Goal: Transaction & Acquisition: Purchase product/service

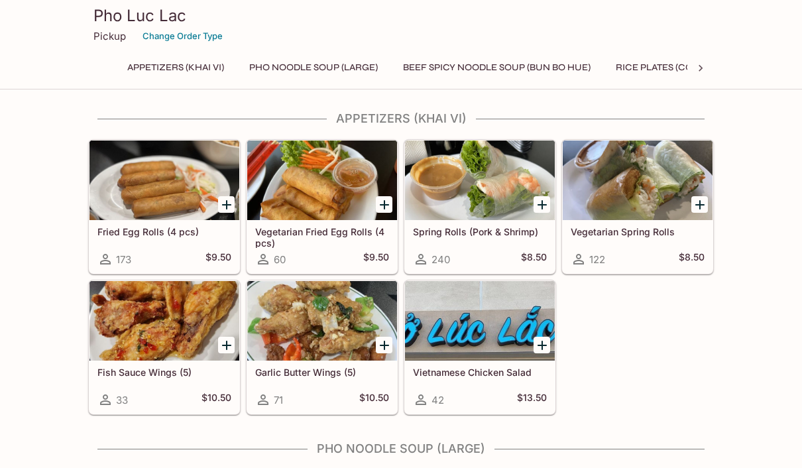
click at [544, 198] on icon "Add Spring Rolls (Pork & Shrimp)" at bounding box center [542, 205] width 16 height 16
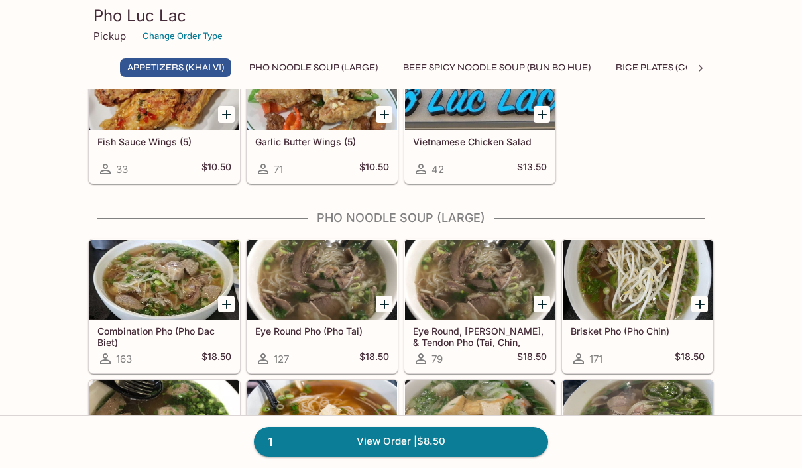
scroll to position [233, 0]
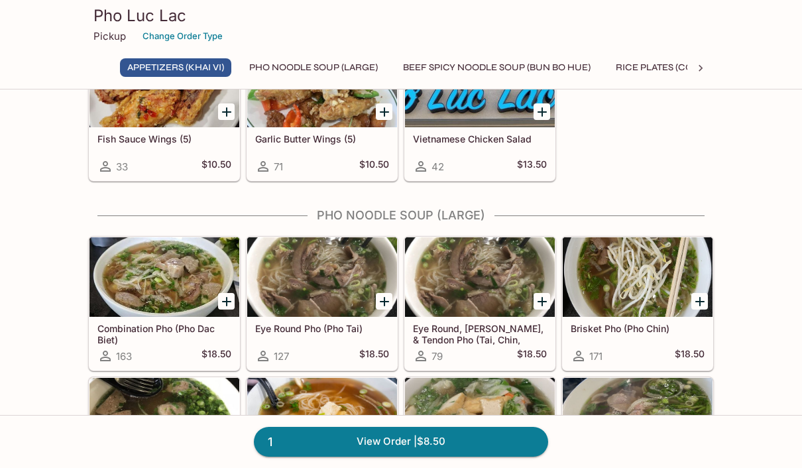
click at [649, 294] on div at bounding box center [638, 277] width 150 height 80
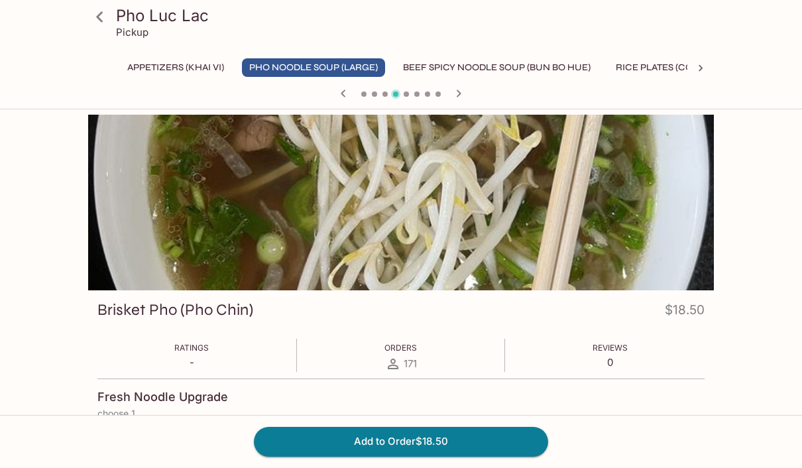
click at [630, 243] on div at bounding box center [401, 203] width 626 height 176
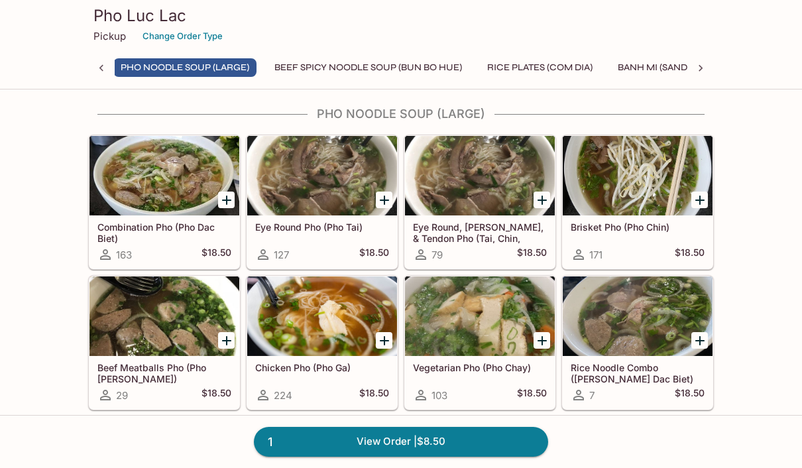
click at [337, 192] on div at bounding box center [322, 176] width 150 height 80
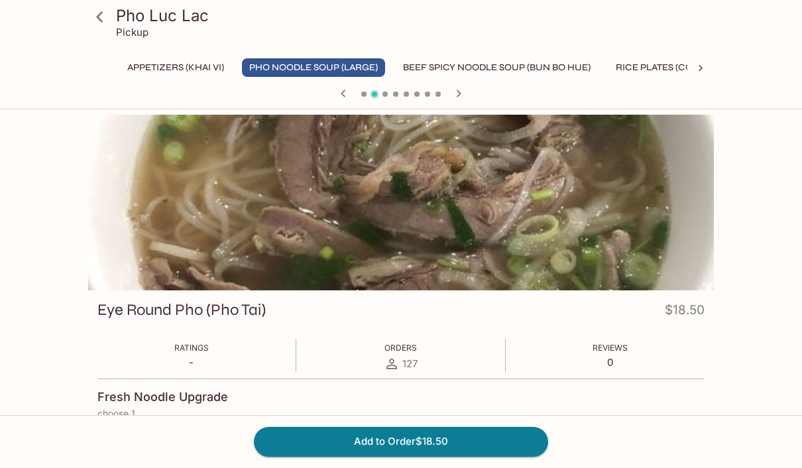
click at [404, 439] on button "Add to Order $18.50" at bounding box center [401, 441] width 294 height 29
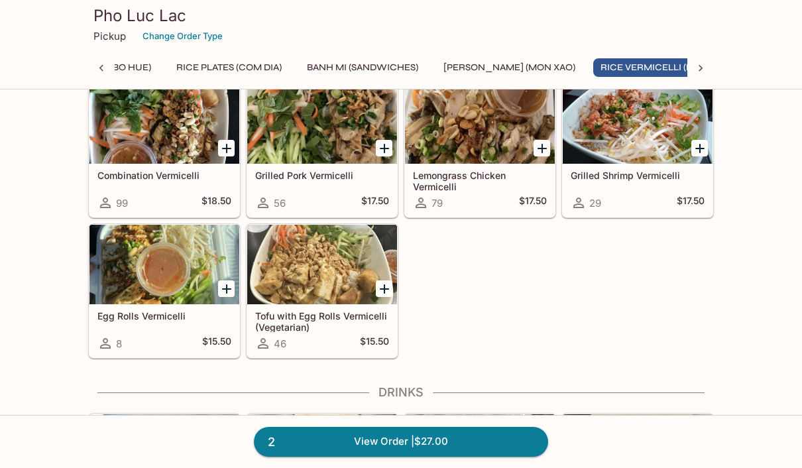
scroll to position [1756, 0]
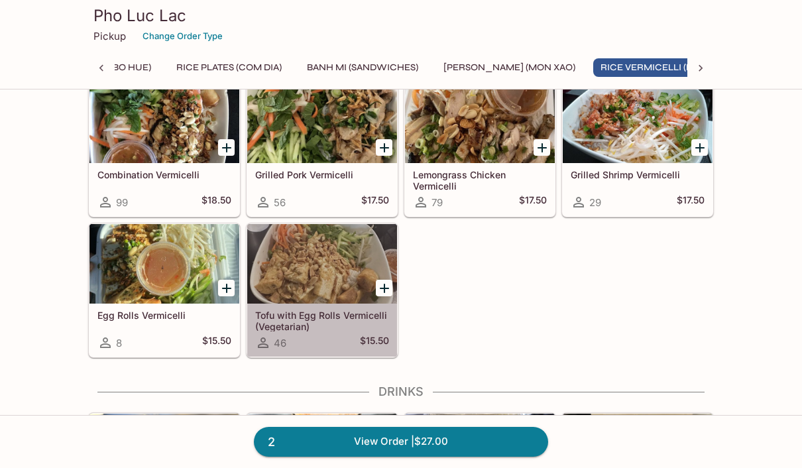
click at [303, 272] on div at bounding box center [322, 264] width 150 height 80
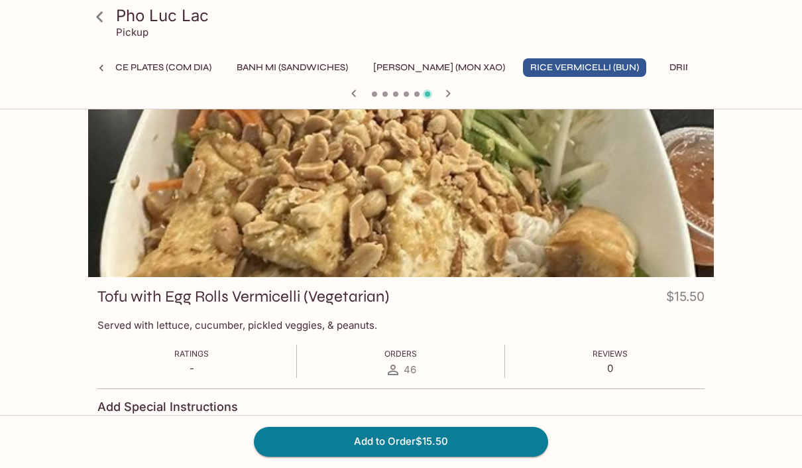
scroll to position [18, 0]
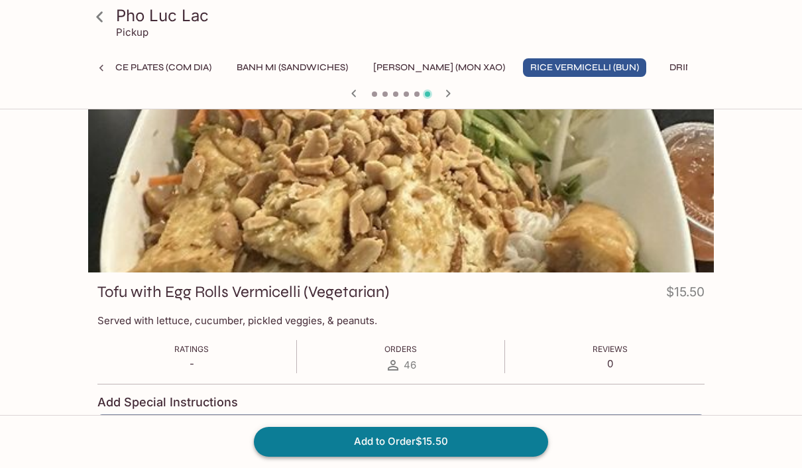
click at [409, 435] on button "Add to Order $15.50" at bounding box center [401, 441] width 294 height 29
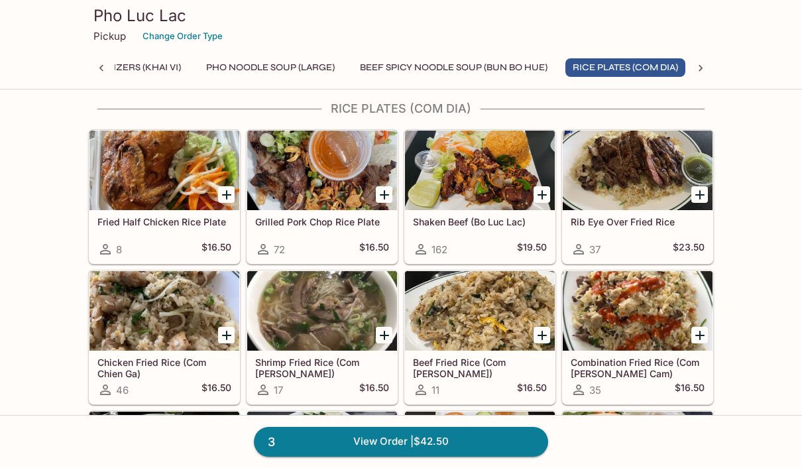
scroll to position [862, 0]
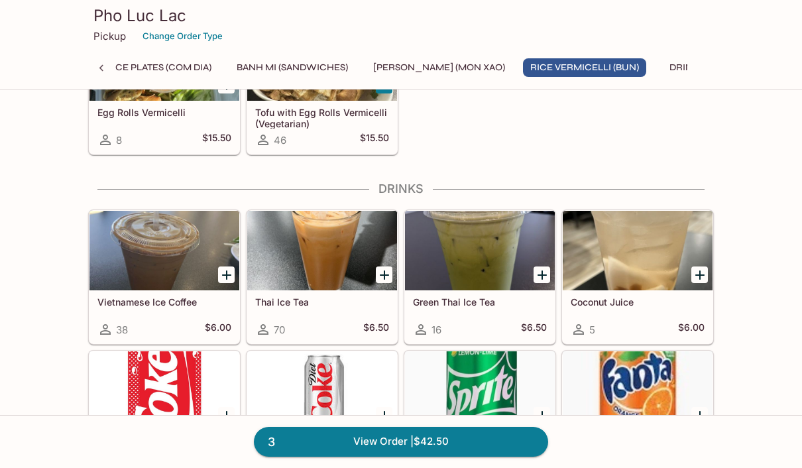
click at [388, 268] on icon "Add Thai Ice Tea" at bounding box center [384, 275] width 16 height 16
click at [440, 456] on link "4 View Order | $49.00" at bounding box center [401, 441] width 294 height 29
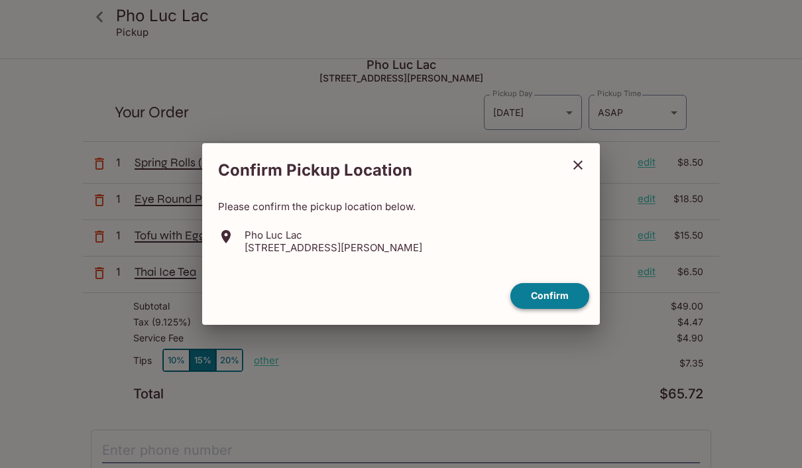
click at [555, 309] on button "Confirm" at bounding box center [549, 296] width 79 height 26
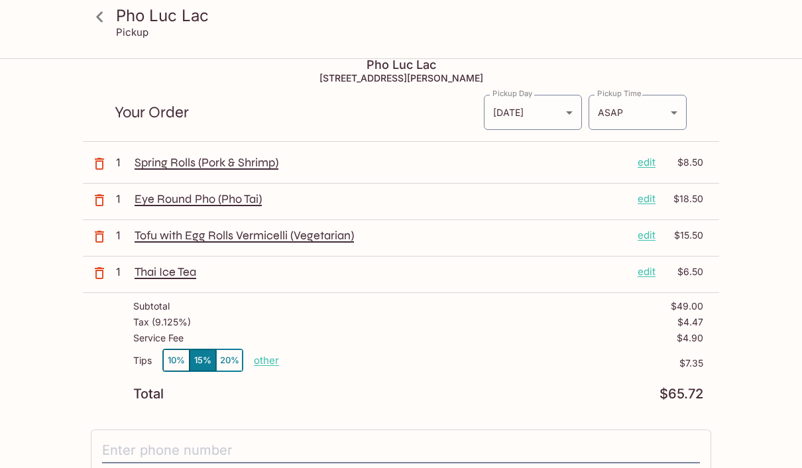
click at [170, 364] on button "10%" at bounding box center [176, 360] width 27 height 22
click at [260, 364] on p "other" at bounding box center [266, 360] width 25 height 13
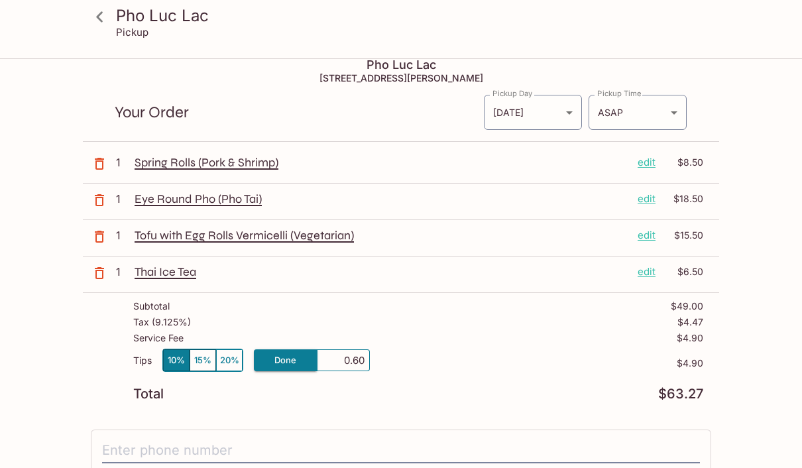
type input "6.00"
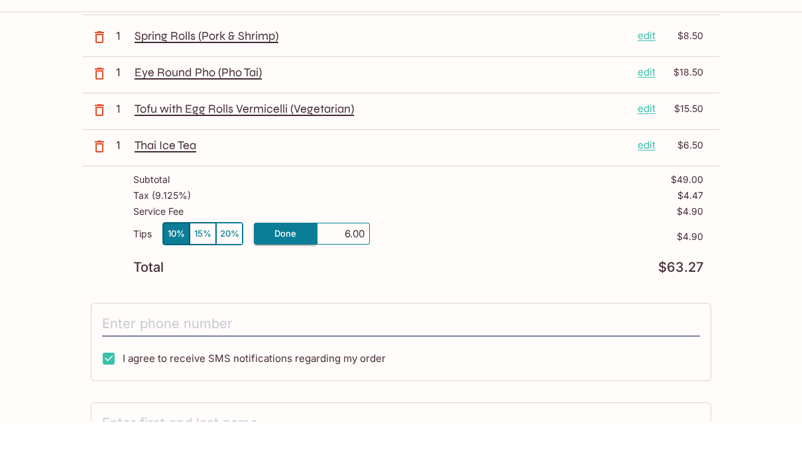
scroll to position [101, 0]
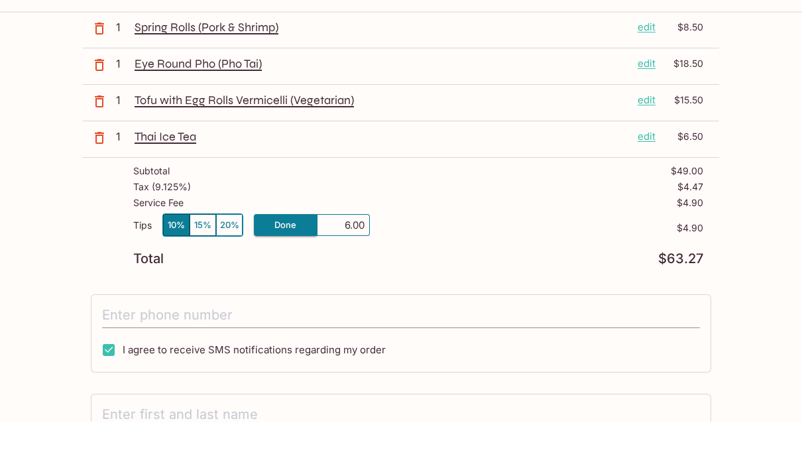
click at [135, 350] on input "tel" at bounding box center [401, 362] width 598 height 25
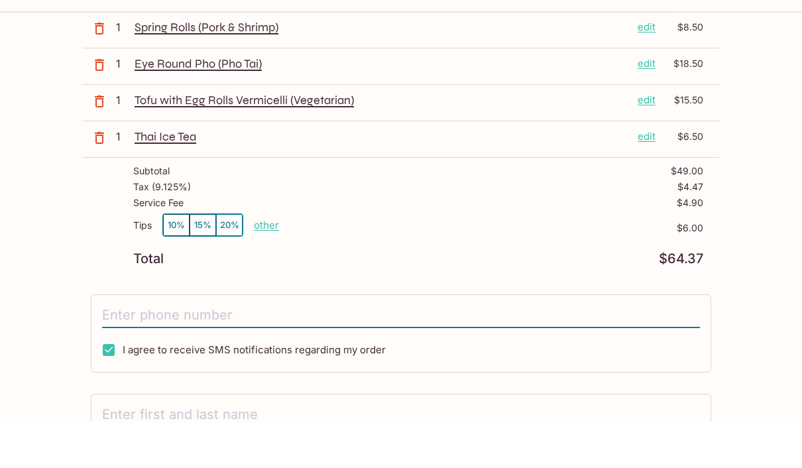
scroll to position [148, 0]
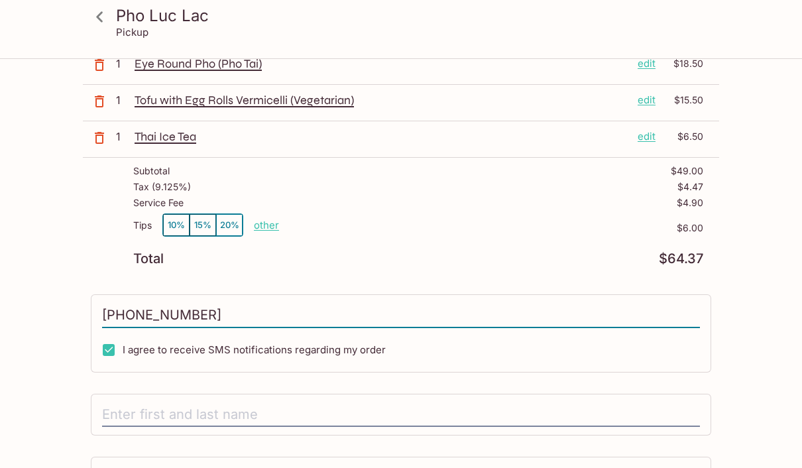
type input "[PHONE_NUMBER]"
click at [119, 411] on input "text" at bounding box center [401, 414] width 598 height 25
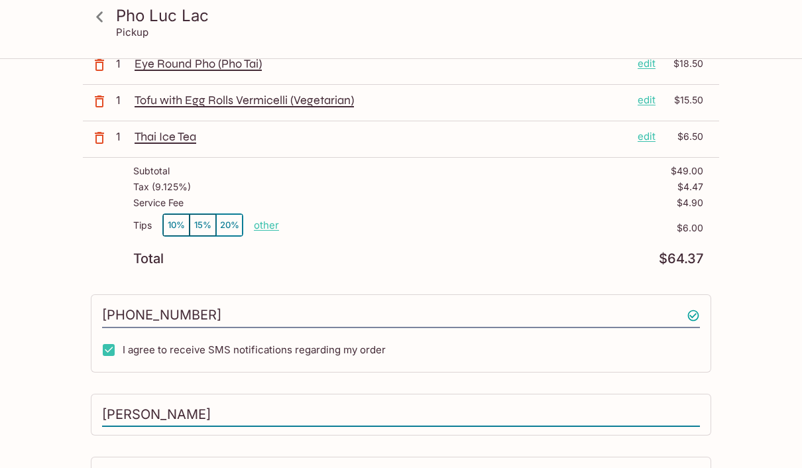
type input "[PERSON_NAME]"
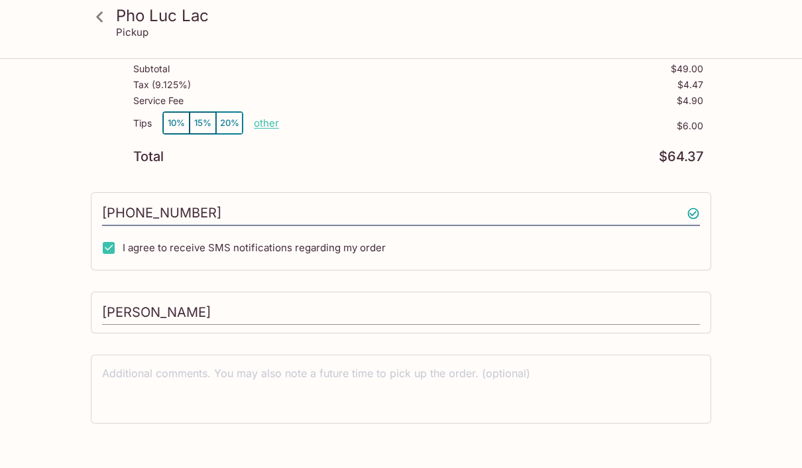
scroll to position [248, 0]
